Goal: Task Accomplishment & Management: Use online tool/utility

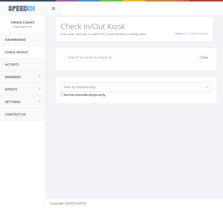
click at [106, 57] on input "search" at bounding box center [131, 57] width 135 height 9
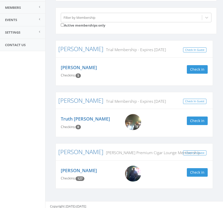
scroll to position [73, 0]
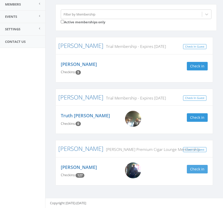
type input "dav"
click at [195, 166] on button "Check in" at bounding box center [197, 169] width 21 height 9
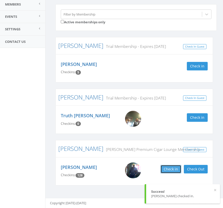
scroll to position [0, 0]
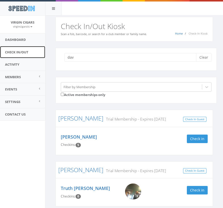
click at [23, 50] on link "Check In/Out" at bounding box center [22, 52] width 45 height 12
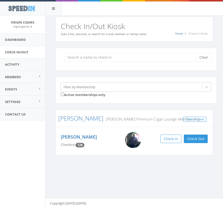
click at [79, 59] on input "search" at bounding box center [131, 57] width 135 height 9
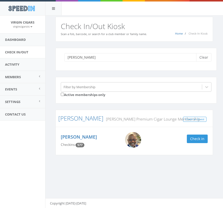
type input "[PERSON_NAME]"
click at [198, 143] on div "[PERSON_NAME] Checkins: 577 Check in" at bounding box center [134, 141] width 154 height 18
click at [199, 140] on button "Check in" at bounding box center [197, 139] width 21 height 9
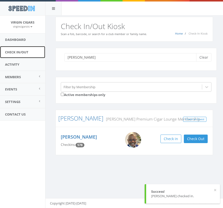
click at [14, 53] on link "Check In/Out" at bounding box center [22, 52] width 45 height 12
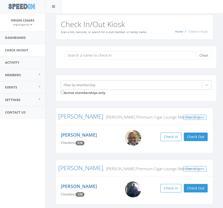
scroll to position [3, 0]
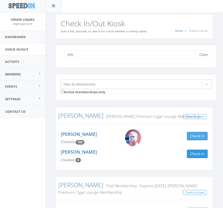
type input "mic"
click at [194, 133] on button "Check in" at bounding box center [197, 136] width 21 height 9
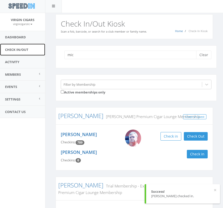
click at [25, 48] on link "Check In/Out" at bounding box center [22, 50] width 45 height 12
